Goal: Register for event/course

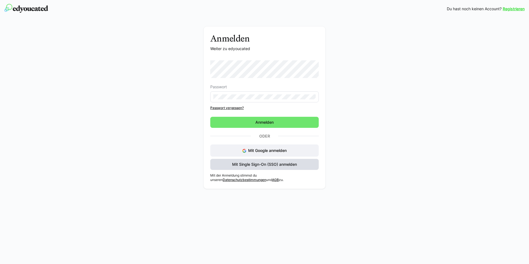
click at [275, 167] on span "Mit Single Sign-On (SSO) anmelden" at bounding box center [264, 164] width 108 height 11
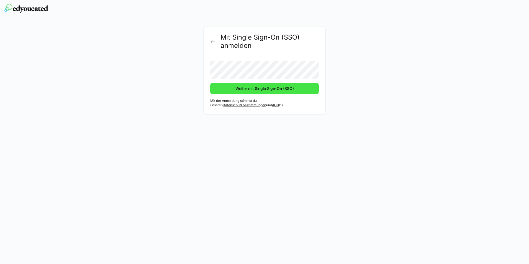
click at [262, 89] on span "Weiter mit Single Sign-On (SSO)" at bounding box center [265, 89] width 60 height 6
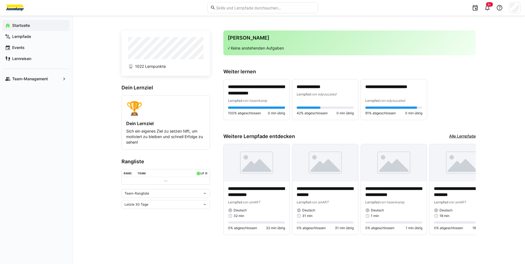
click at [472, 135] on link "Alle Lernpfade" at bounding box center [462, 136] width 27 height 6
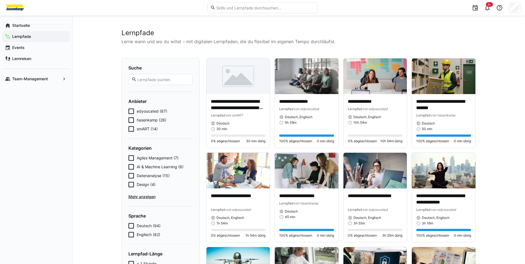
click at [133, 119] on icon at bounding box center [131, 120] width 6 height 6
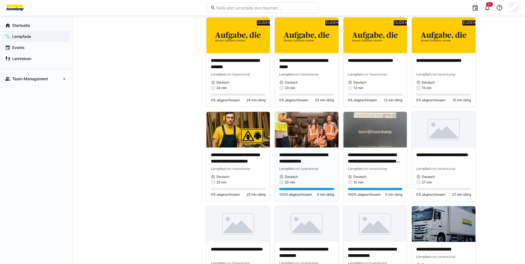
scroll to position [332, 0]
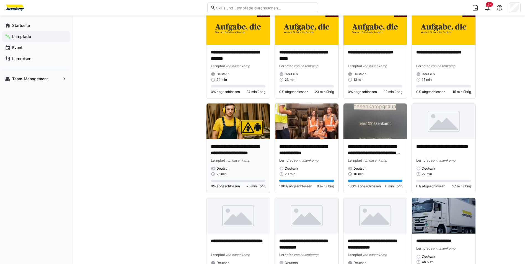
click at [254, 149] on p "**********" at bounding box center [238, 150] width 55 height 13
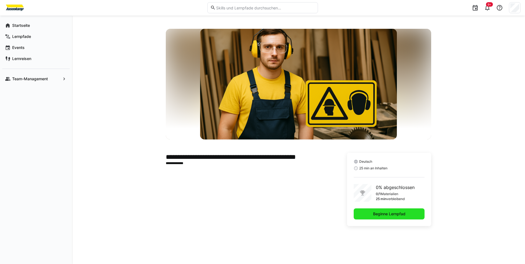
click at [380, 217] on span "Beginne Lernpfad" at bounding box center [389, 213] width 71 height 11
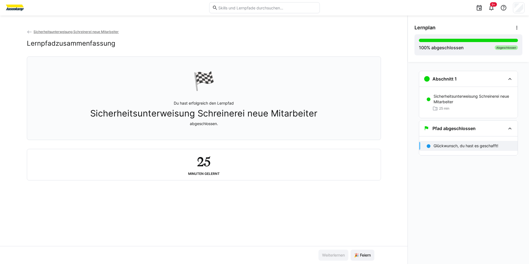
click at [56, 30] on span "Sicherheitsunterweisung Schreinerei neue Mitarbeiter" at bounding box center [75, 32] width 85 height 4
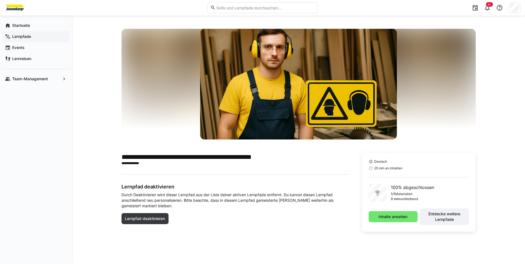
click at [0, 0] on app-navigation-label "Lernpfade" at bounding box center [0, 0] width 0 height 0
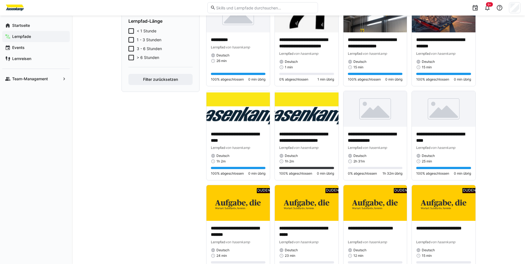
scroll to position [131, 0]
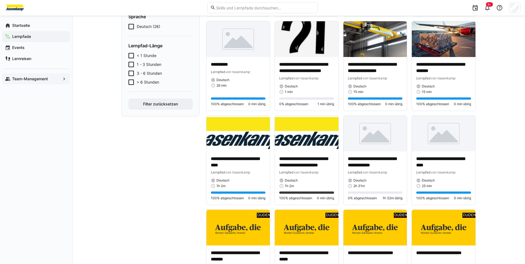
click at [0, 0] on app-navigation-label "Team-Management" at bounding box center [0, 0] width 0 height 0
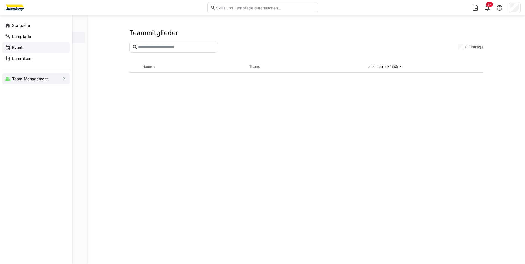
click at [23, 51] on div "Events" at bounding box center [36, 47] width 68 height 11
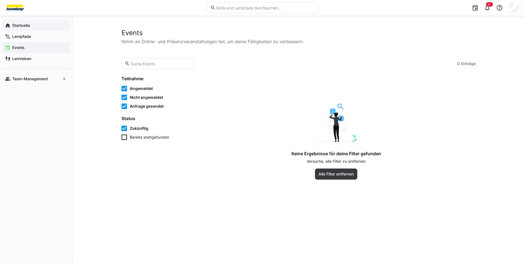
click at [25, 22] on div "Startseite" at bounding box center [36, 25] width 68 height 11
